Goal: Use online tool/utility: Use online tool/utility

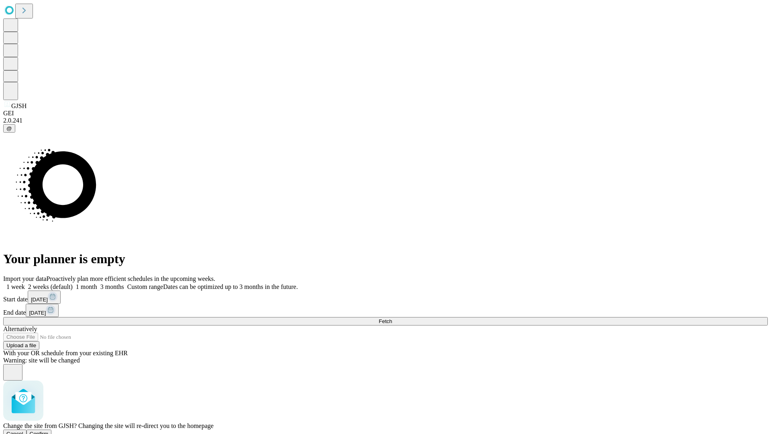
click at [49, 430] on span "Confirm" at bounding box center [39, 433] width 19 height 6
click at [73, 283] on label "2 weeks (default)" at bounding box center [49, 286] width 48 height 7
click at [392, 318] on span "Fetch" at bounding box center [385, 321] width 13 height 6
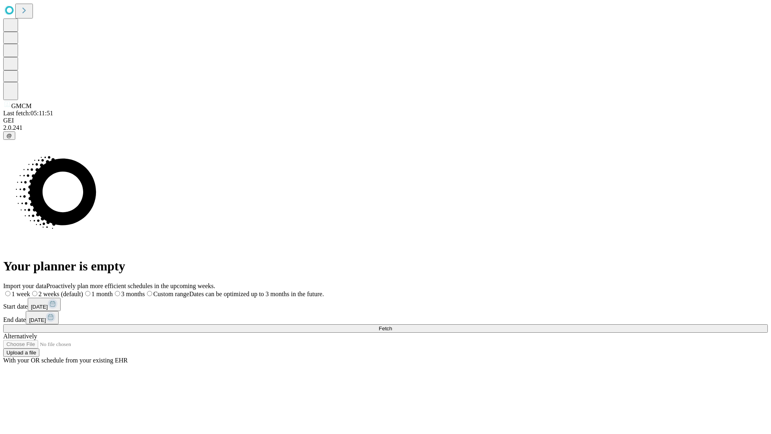
click at [83, 290] on label "2 weeks (default)" at bounding box center [56, 293] width 53 height 7
click at [392, 325] on span "Fetch" at bounding box center [385, 328] width 13 height 6
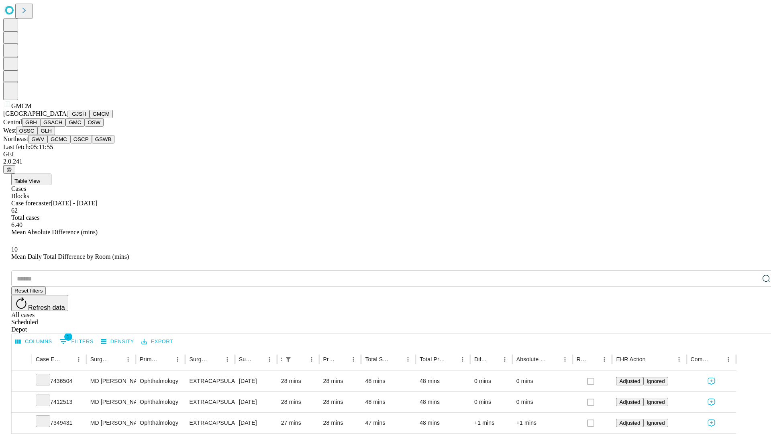
click at [40, 126] on button "GBH" at bounding box center [31, 122] width 18 height 8
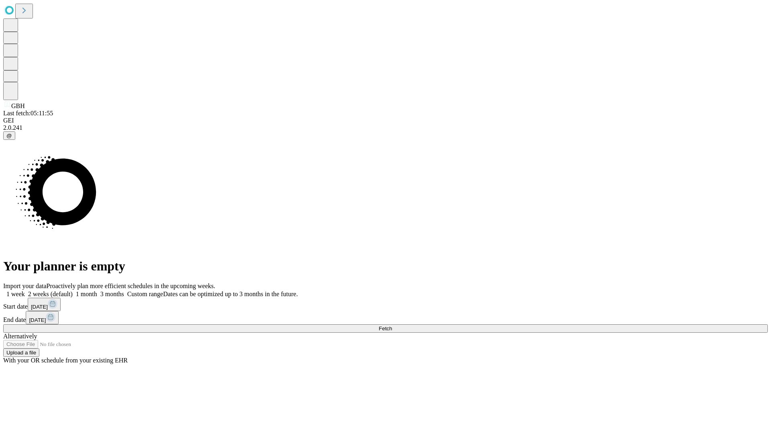
click at [73, 290] on label "2 weeks (default)" at bounding box center [49, 293] width 48 height 7
click at [392, 325] on span "Fetch" at bounding box center [385, 328] width 13 height 6
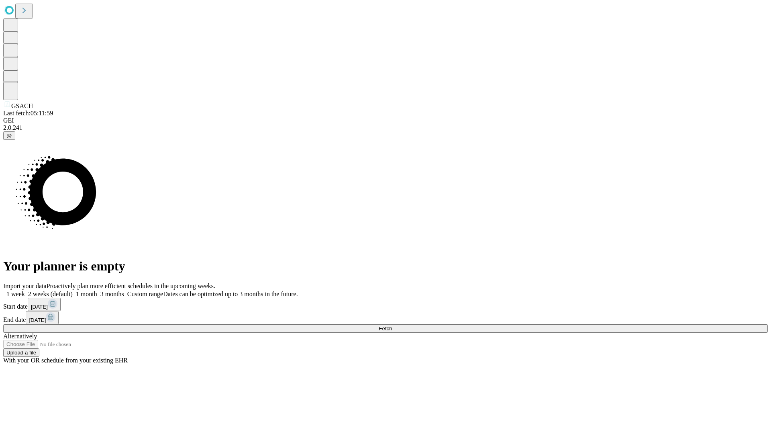
click at [392, 325] on span "Fetch" at bounding box center [385, 328] width 13 height 6
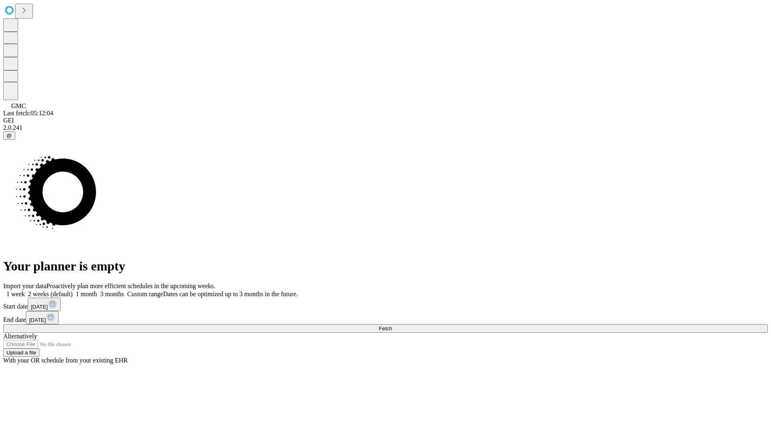
click at [73, 290] on label "2 weeks (default)" at bounding box center [49, 293] width 48 height 7
click at [392, 325] on span "Fetch" at bounding box center [385, 328] width 13 height 6
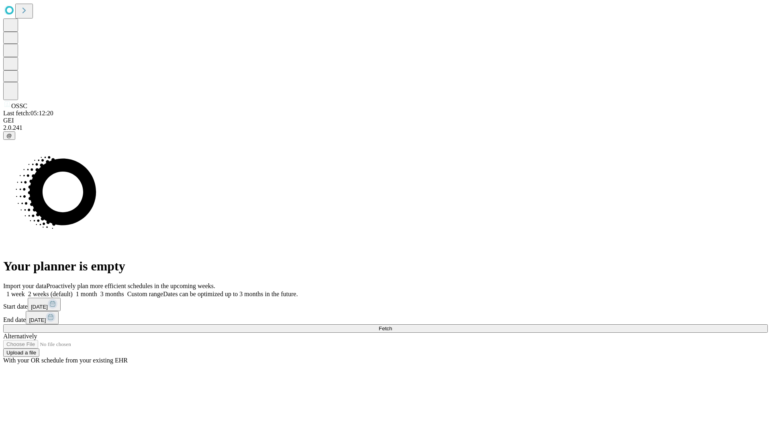
click at [73, 290] on label "2 weeks (default)" at bounding box center [49, 293] width 48 height 7
click at [392, 325] on span "Fetch" at bounding box center [385, 328] width 13 height 6
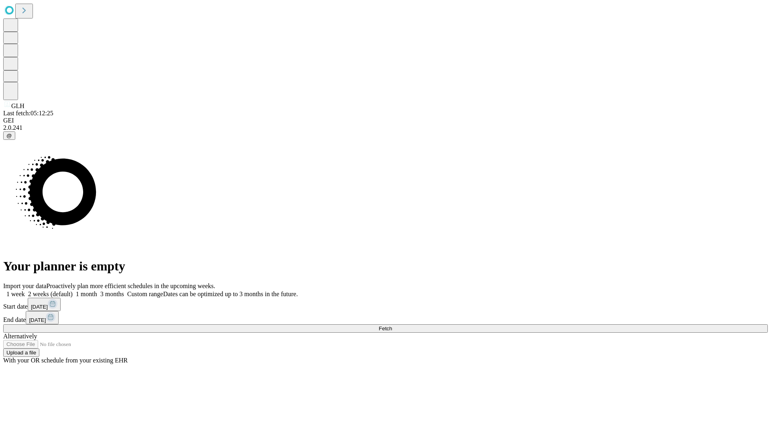
click at [392, 325] on span "Fetch" at bounding box center [385, 328] width 13 height 6
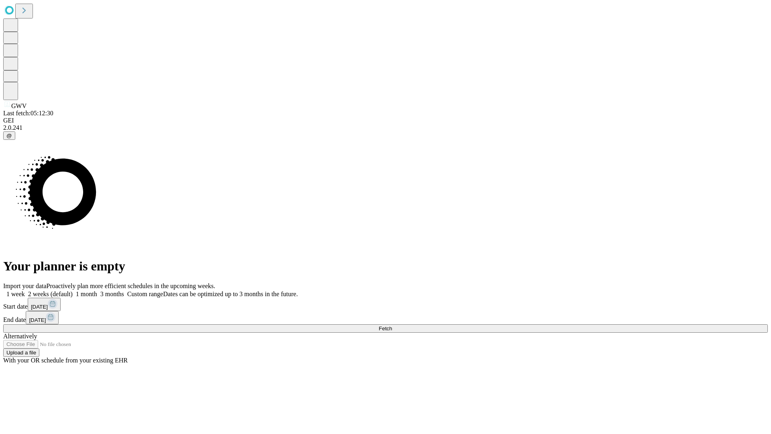
click at [73, 290] on label "2 weeks (default)" at bounding box center [49, 293] width 48 height 7
click at [392, 325] on span "Fetch" at bounding box center [385, 328] width 13 height 6
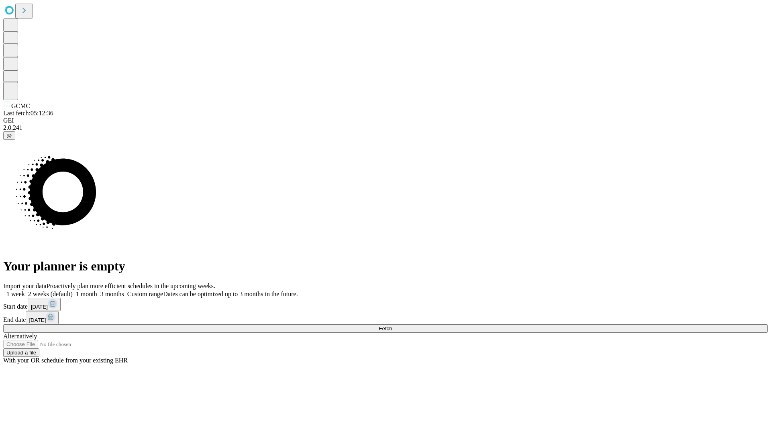
click at [73, 290] on label "2 weeks (default)" at bounding box center [49, 293] width 48 height 7
click at [392, 325] on span "Fetch" at bounding box center [385, 328] width 13 height 6
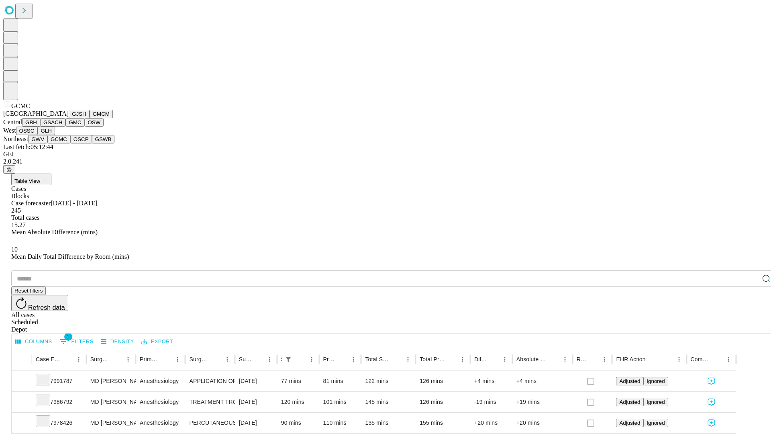
click at [70, 143] on button "OSCP" at bounding box center [81, 139] width 22 height 8
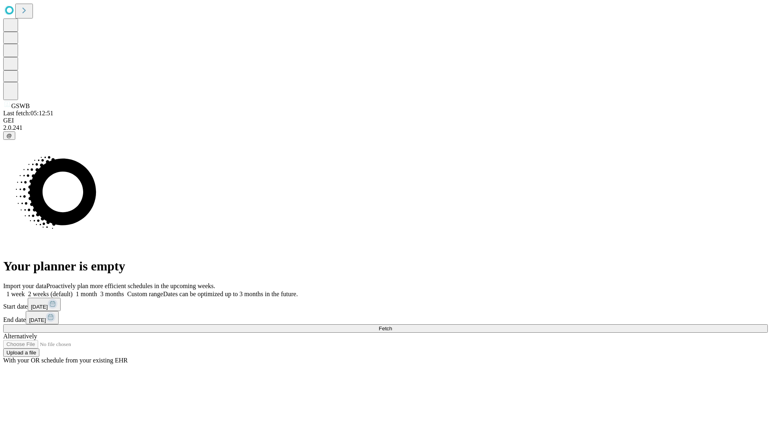
click at [73, 290] on label "2 weeks (default)" at bounding box center [49, 293] width 48 height 7
click at [392, 325] on span "Fetch" at bounding box center [385, 328] width 13 height 6
